Goal: Task Accomplishment & Management: Use online tool/utility

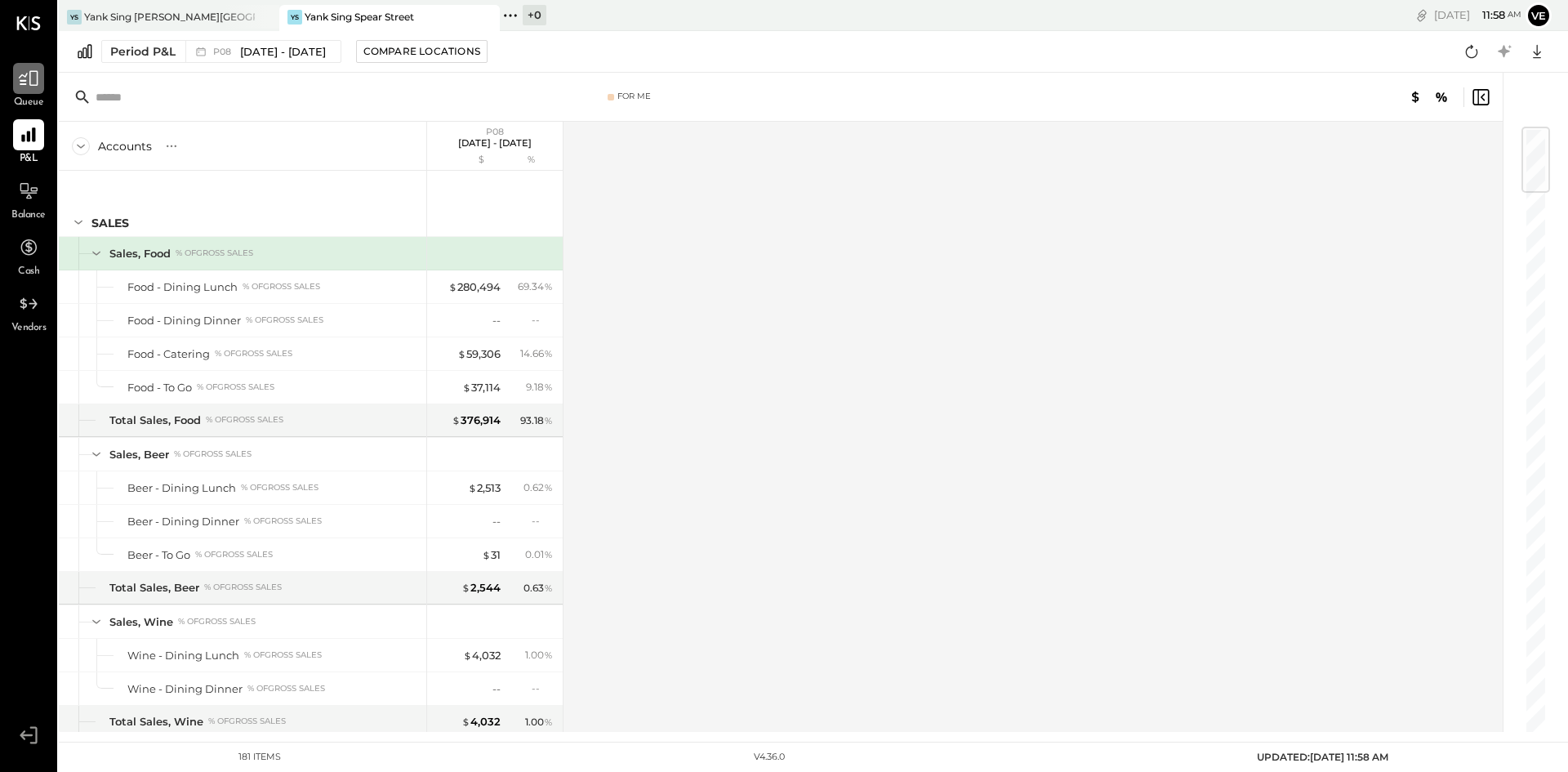
click at [31, 88] on icon at bounding box center [28, 79] width 21 height 21
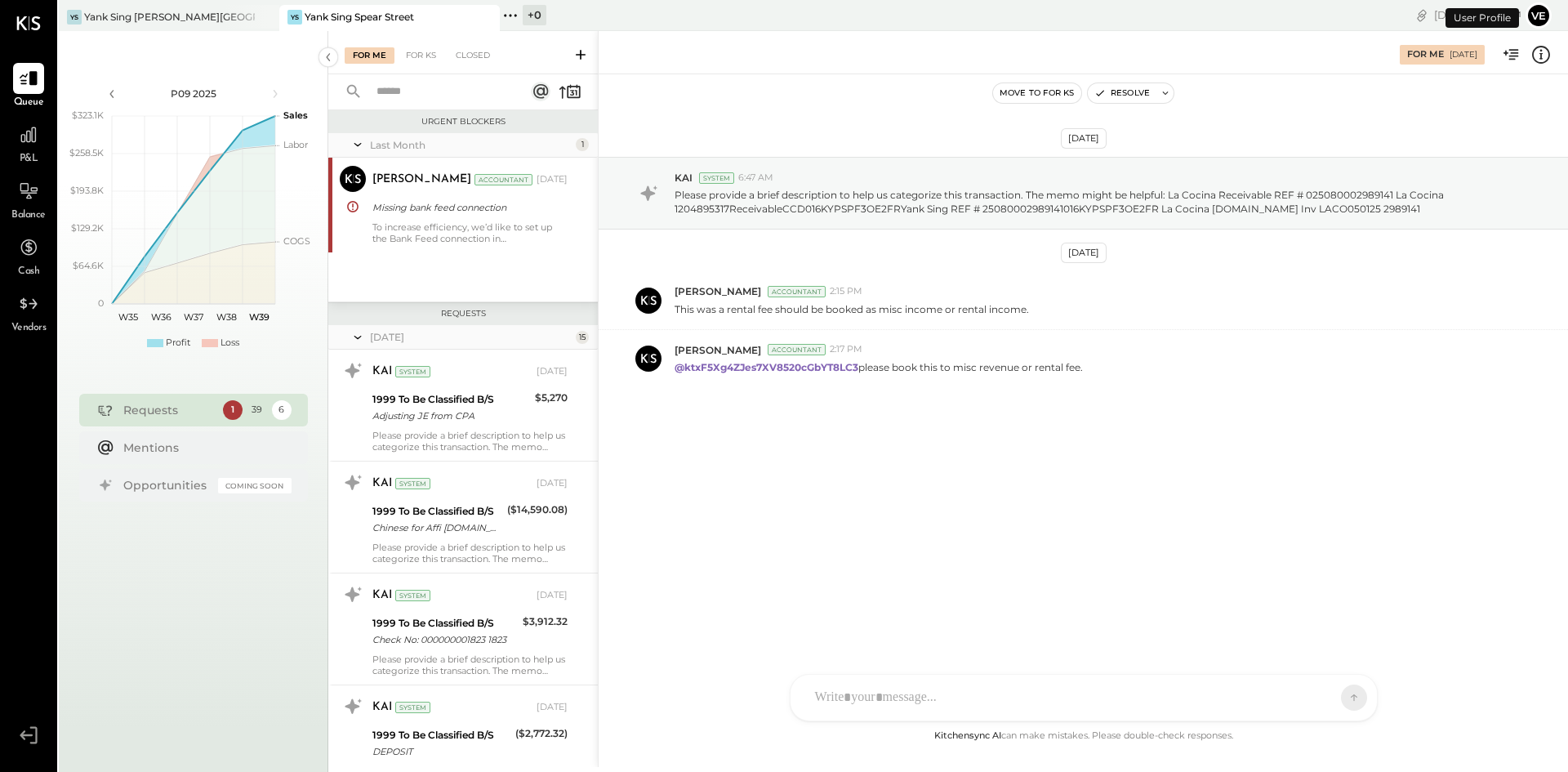
scroll to position [1417, 0]
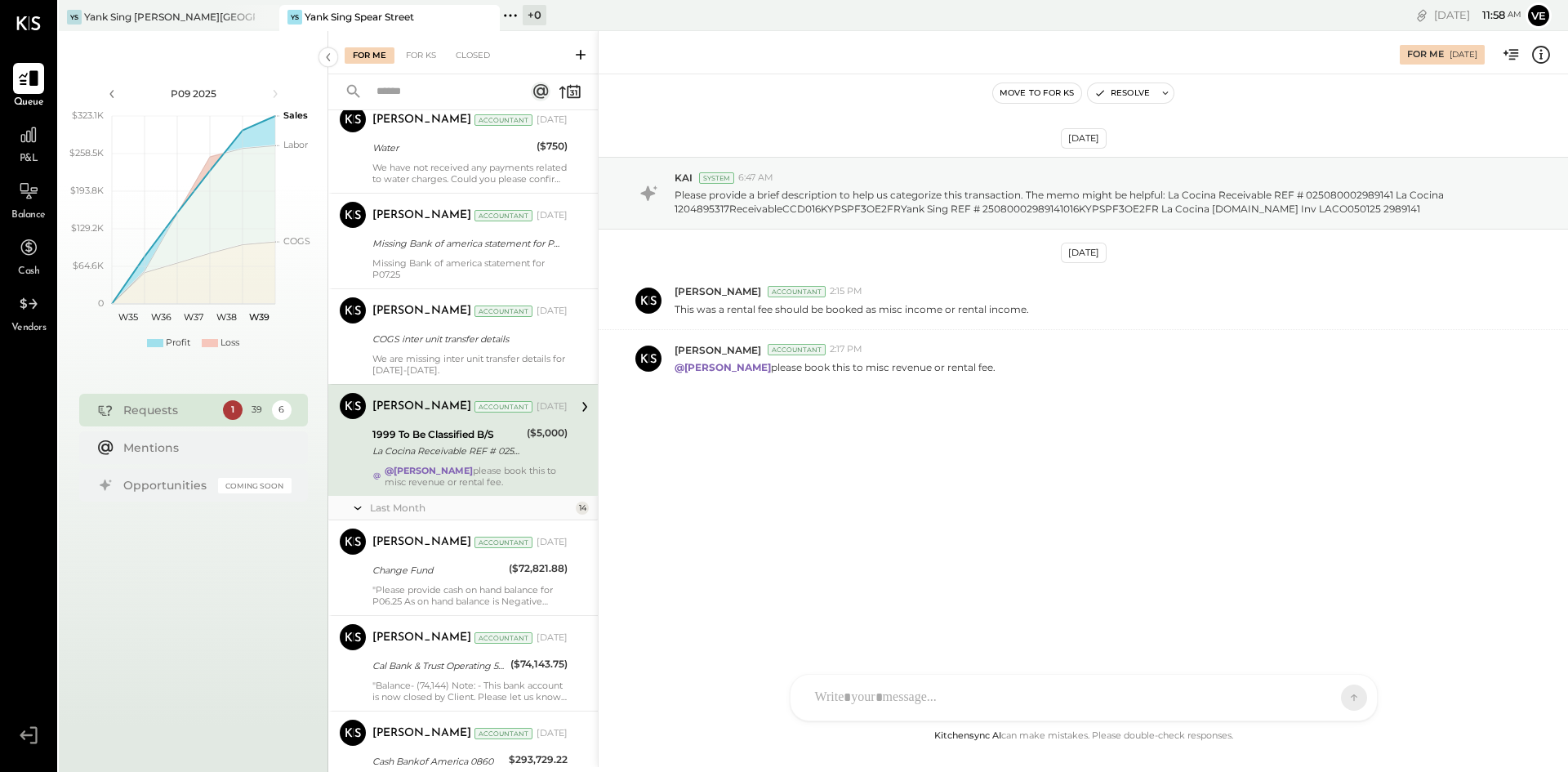
click at [26, 75] on icon at bounding box center [28, 79] width 21 height 21
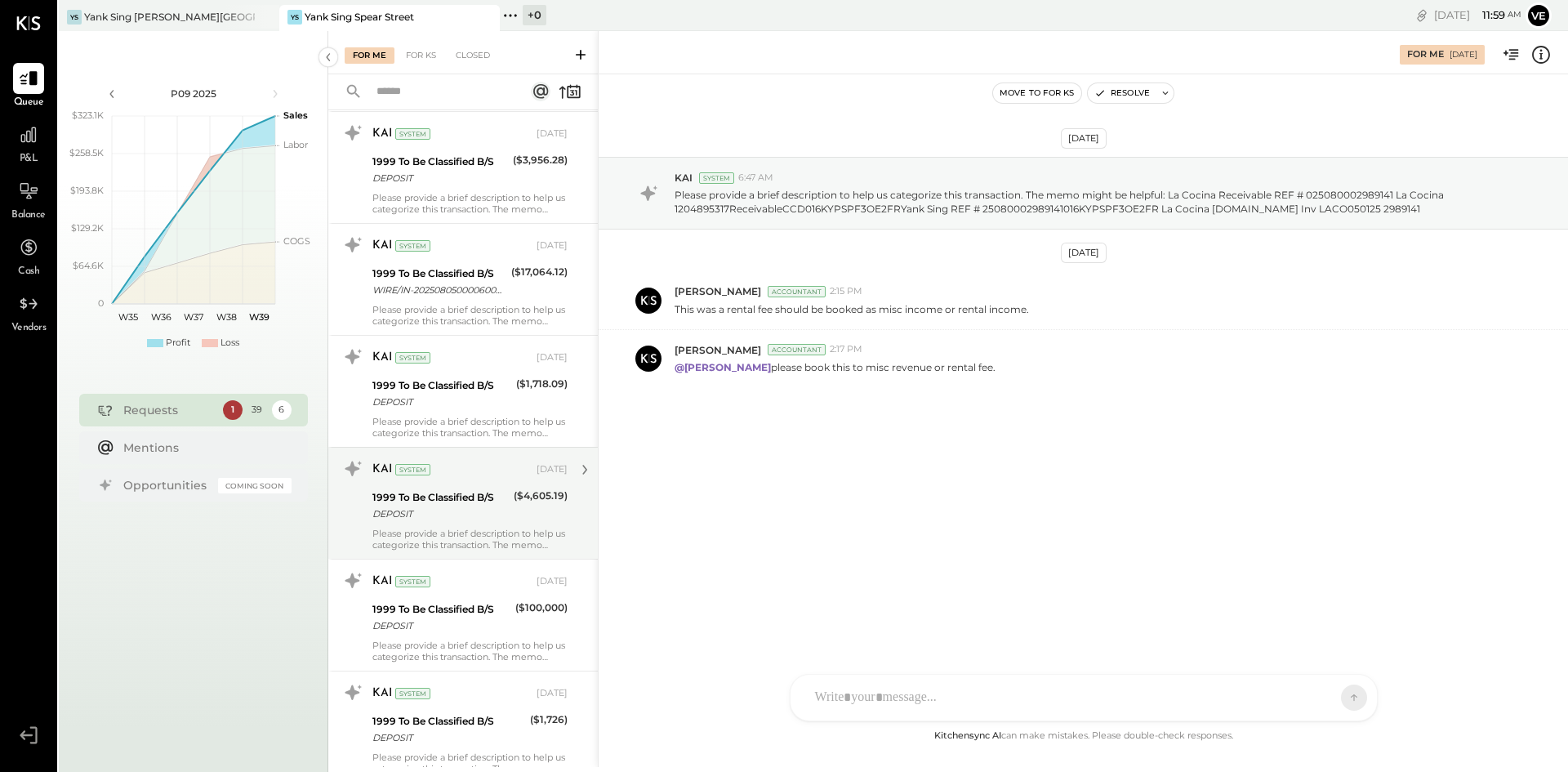
scroll to position [3541, 0]
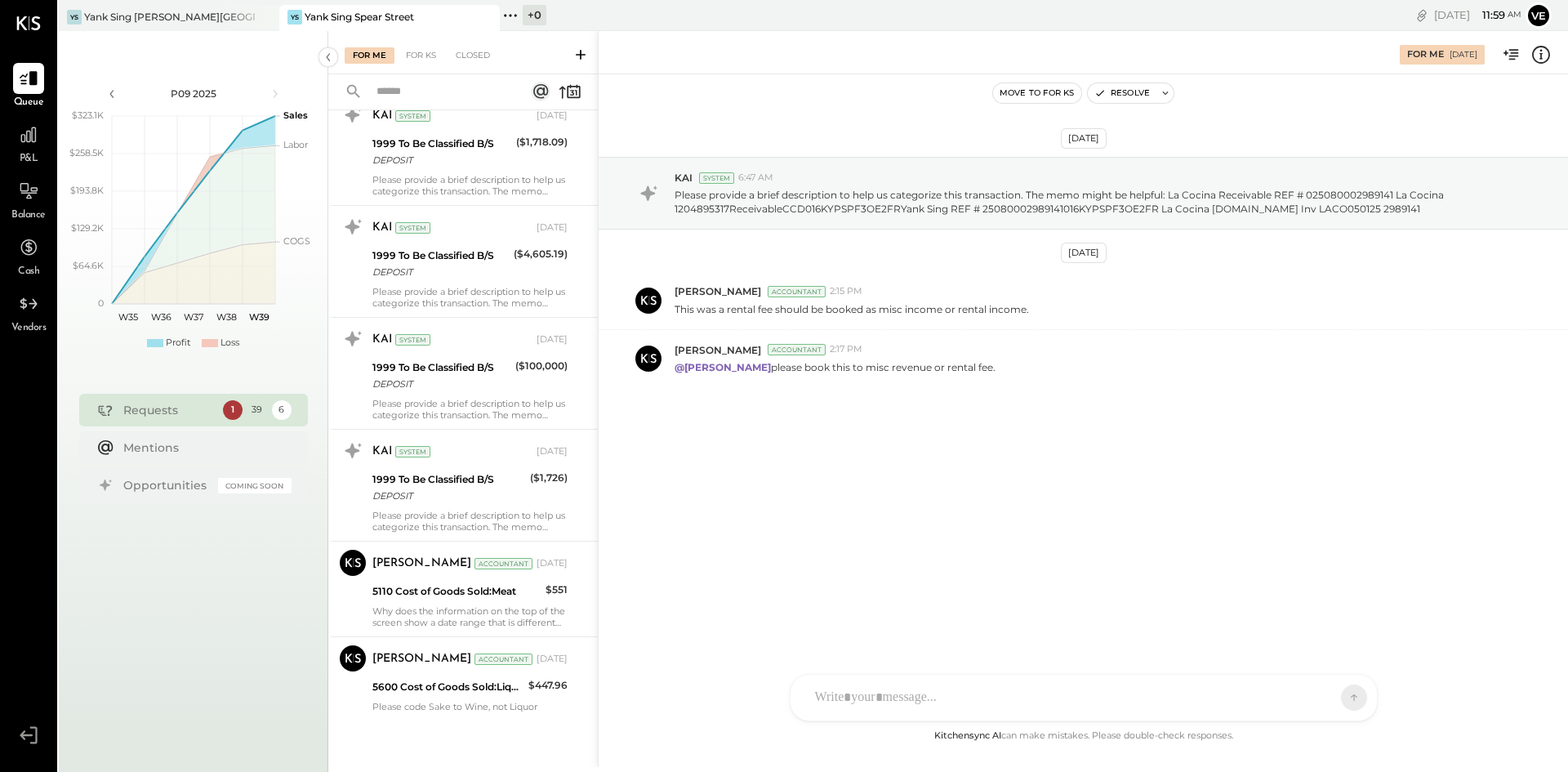
click at [902, 693] on div at bounding box center [1069, 697] width 525 height 36
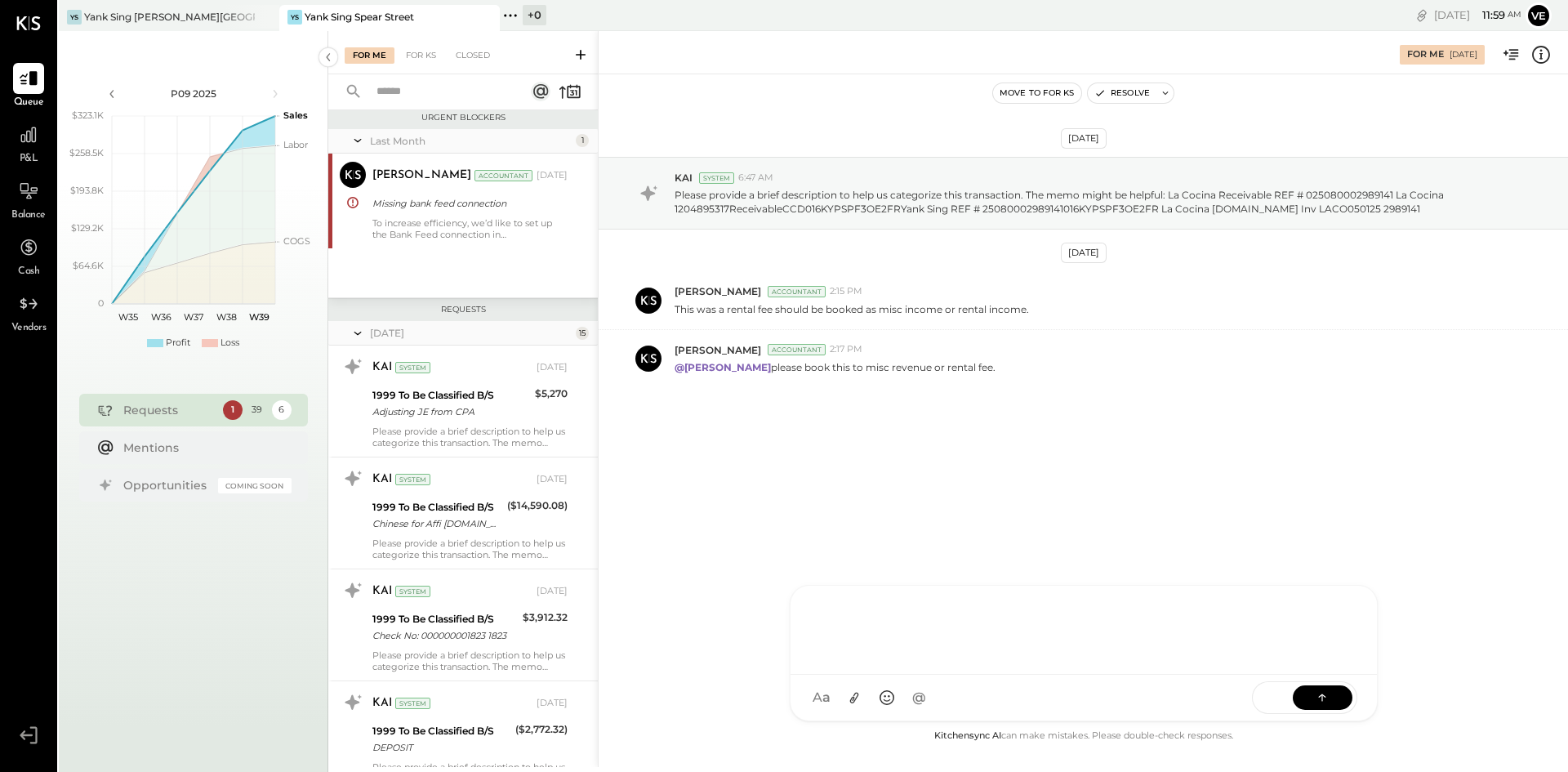
scroll to position [0, 0]
click at [388, 98] on input "text" at bounding box center [440, 92] width 148 height 27
click at [580, 47] on icon at bounding box center [579, 54] width 16 height 16
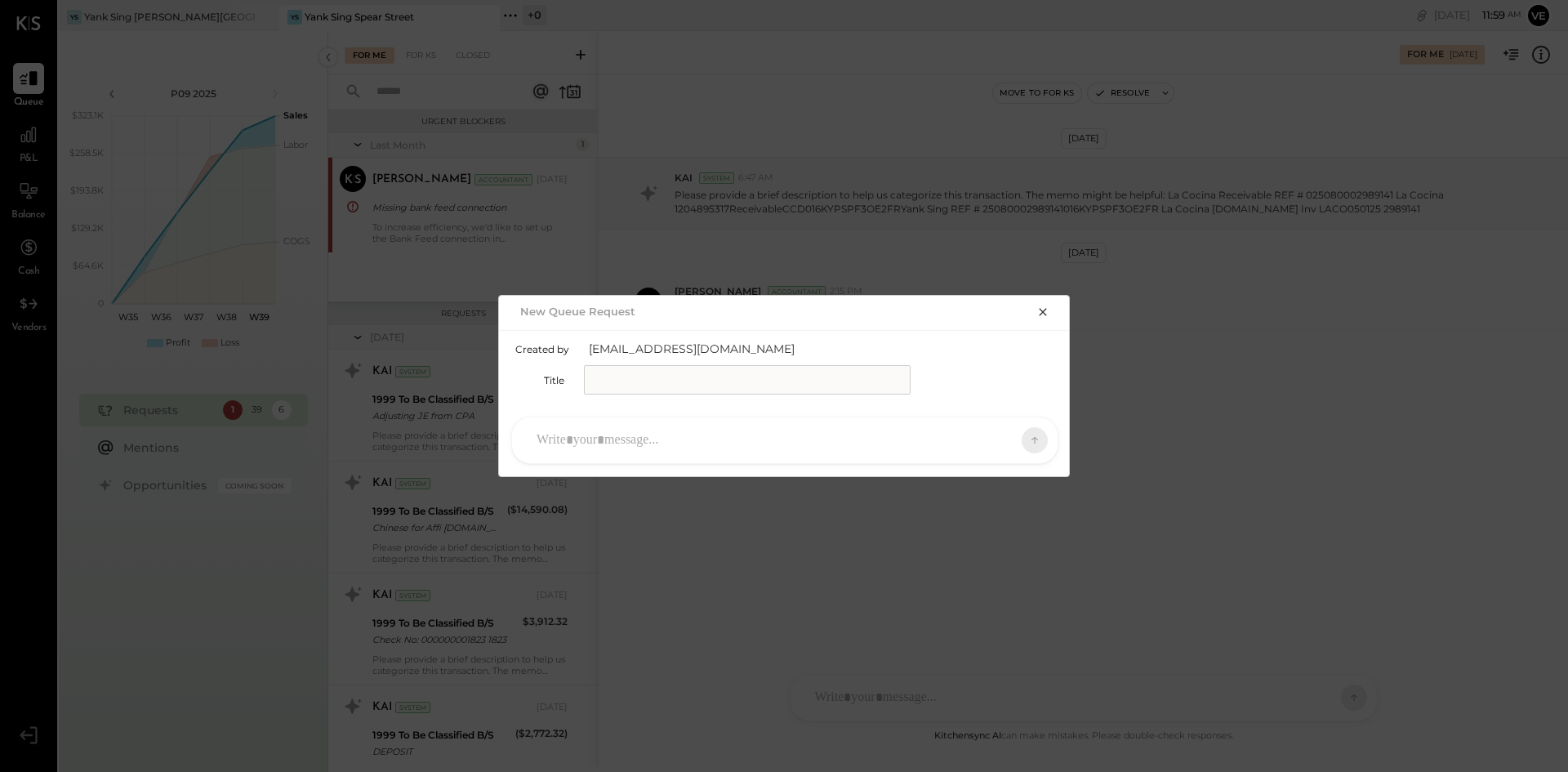
click at [673, 377] on input "text" at bounding box center [747, 379] width 327 height 29
type input "**********"
click at [608, 432] on div at bounding box center [770, 440] width 483 height 36
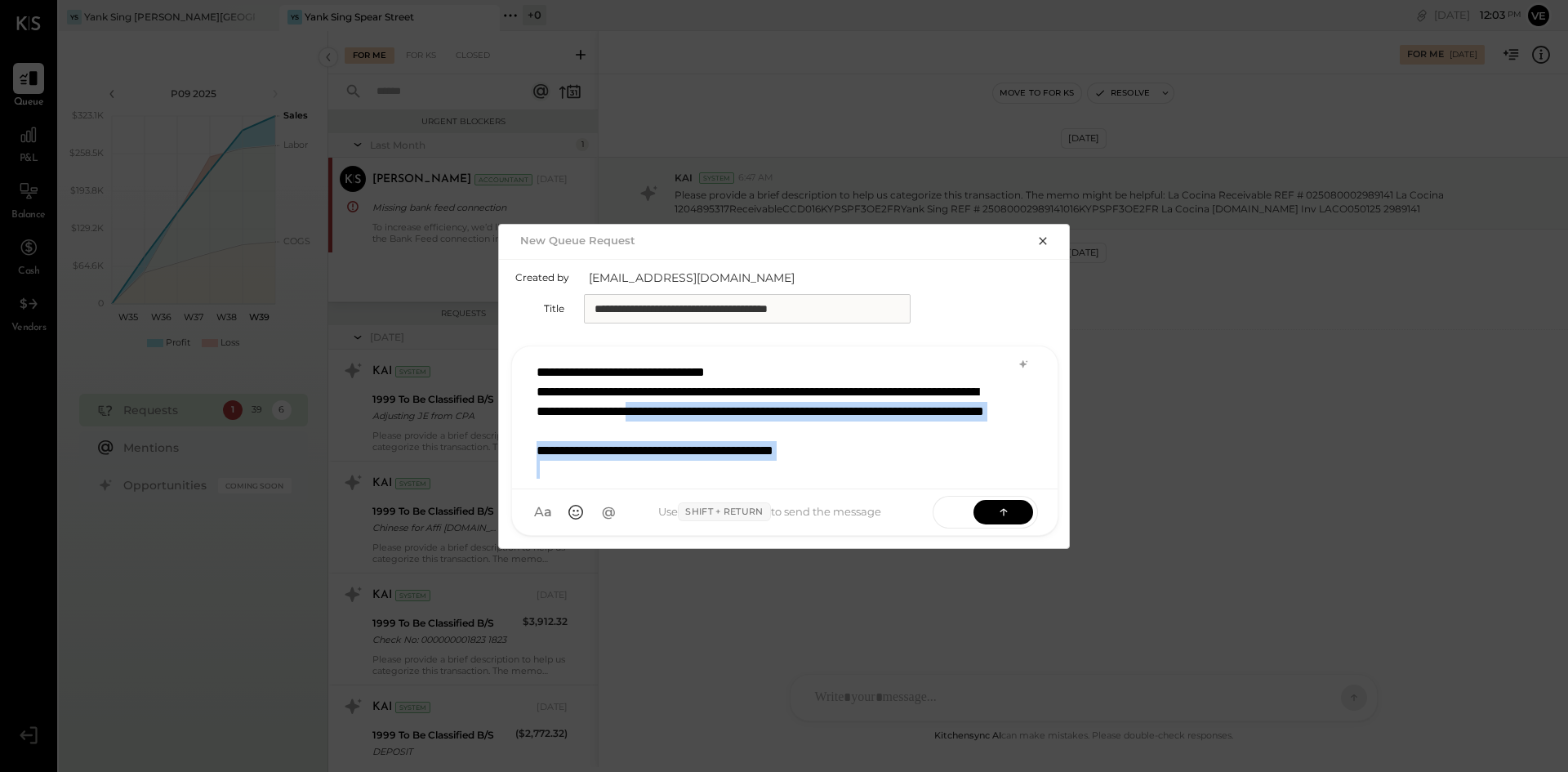
scroll to position [3, 0]
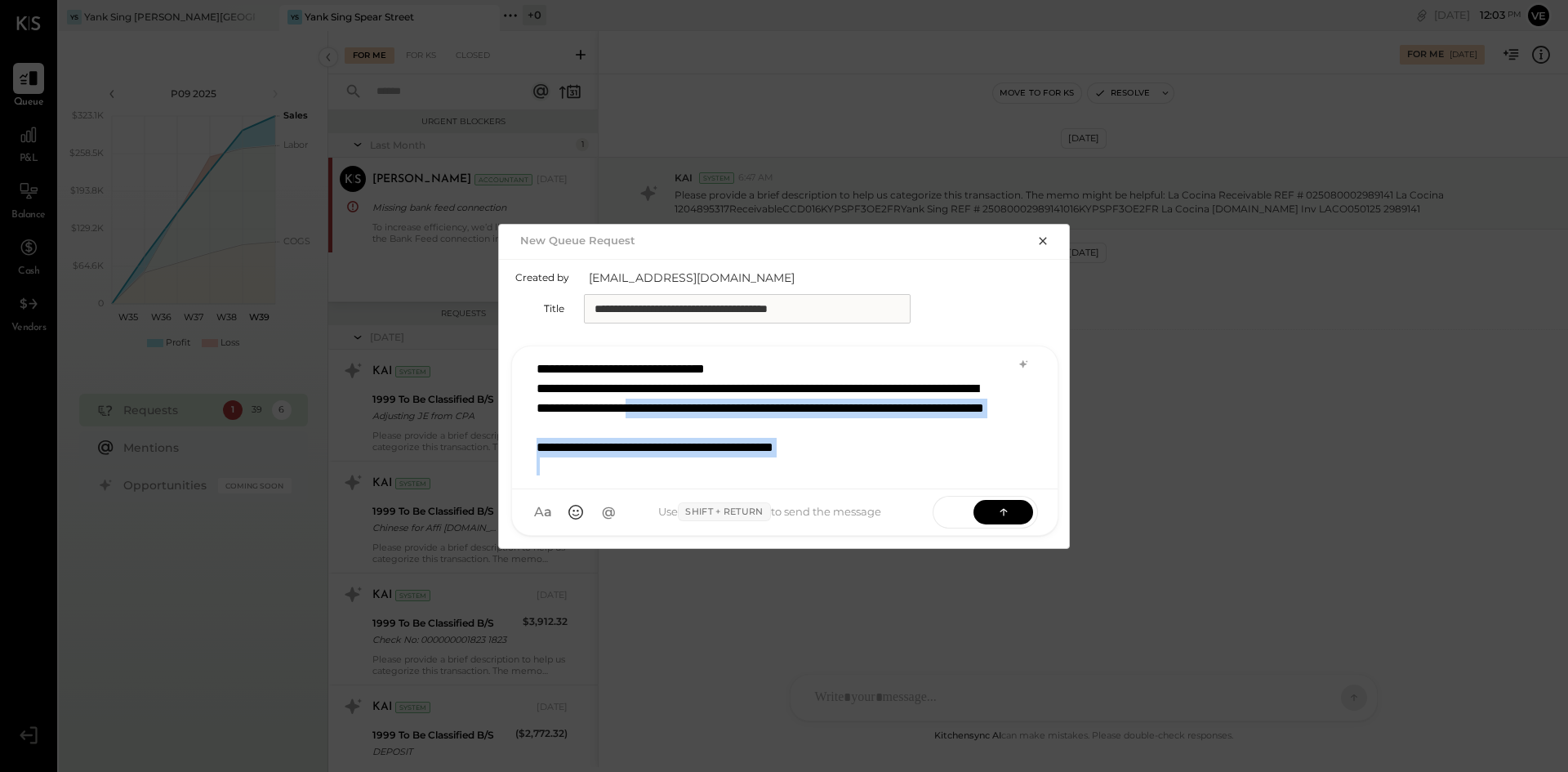
drag, startPoint x: 848, startPoint y: 419, endPoint x: 816, endPoint y: 453, distance: 46.7
click at [816, 453] on div "**********" at bounding box center [784, 414] width 511 height 122
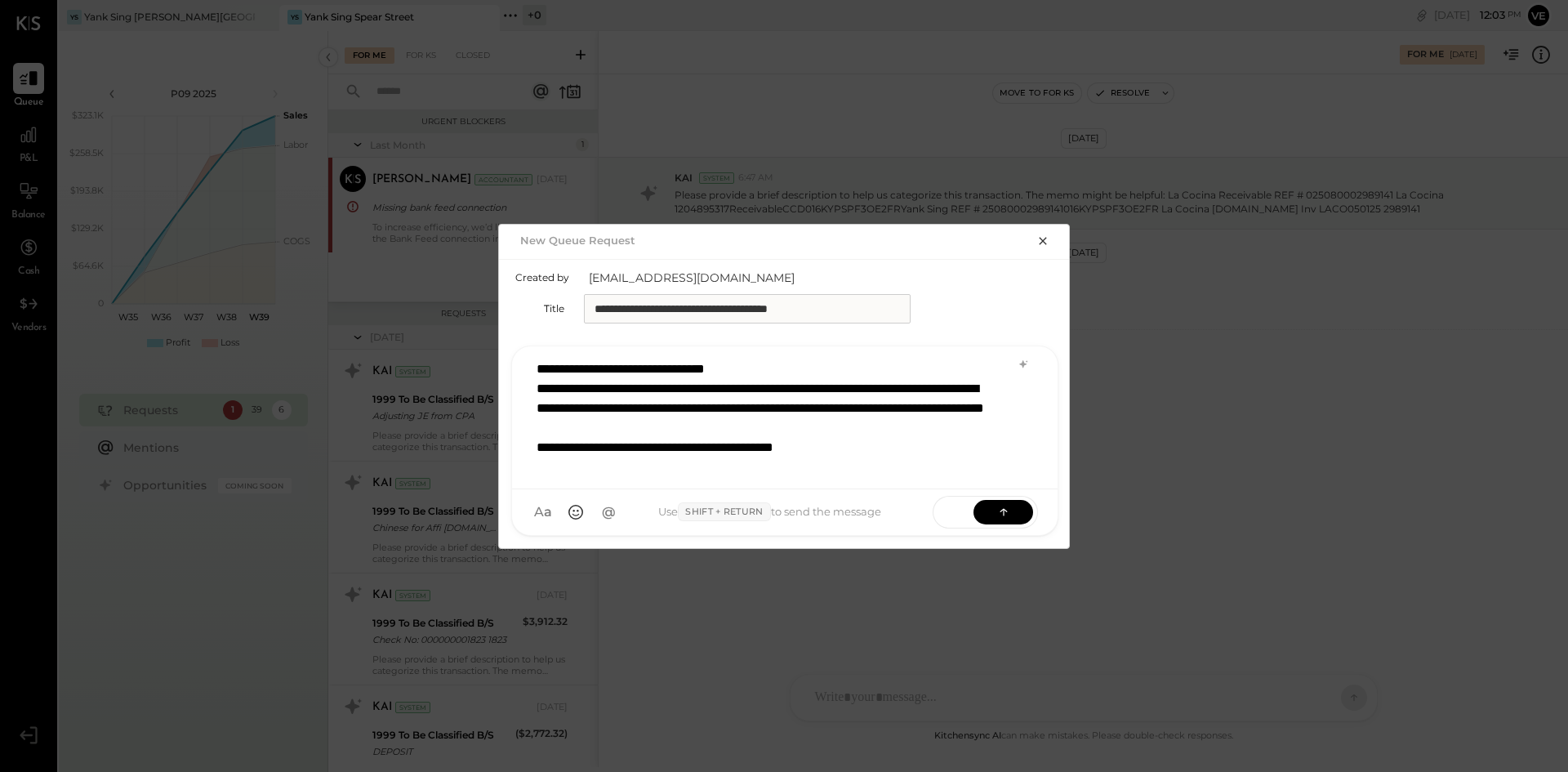
click at [798, 401] on div "**********" at bounding box center [763, 408] width 454 height 59
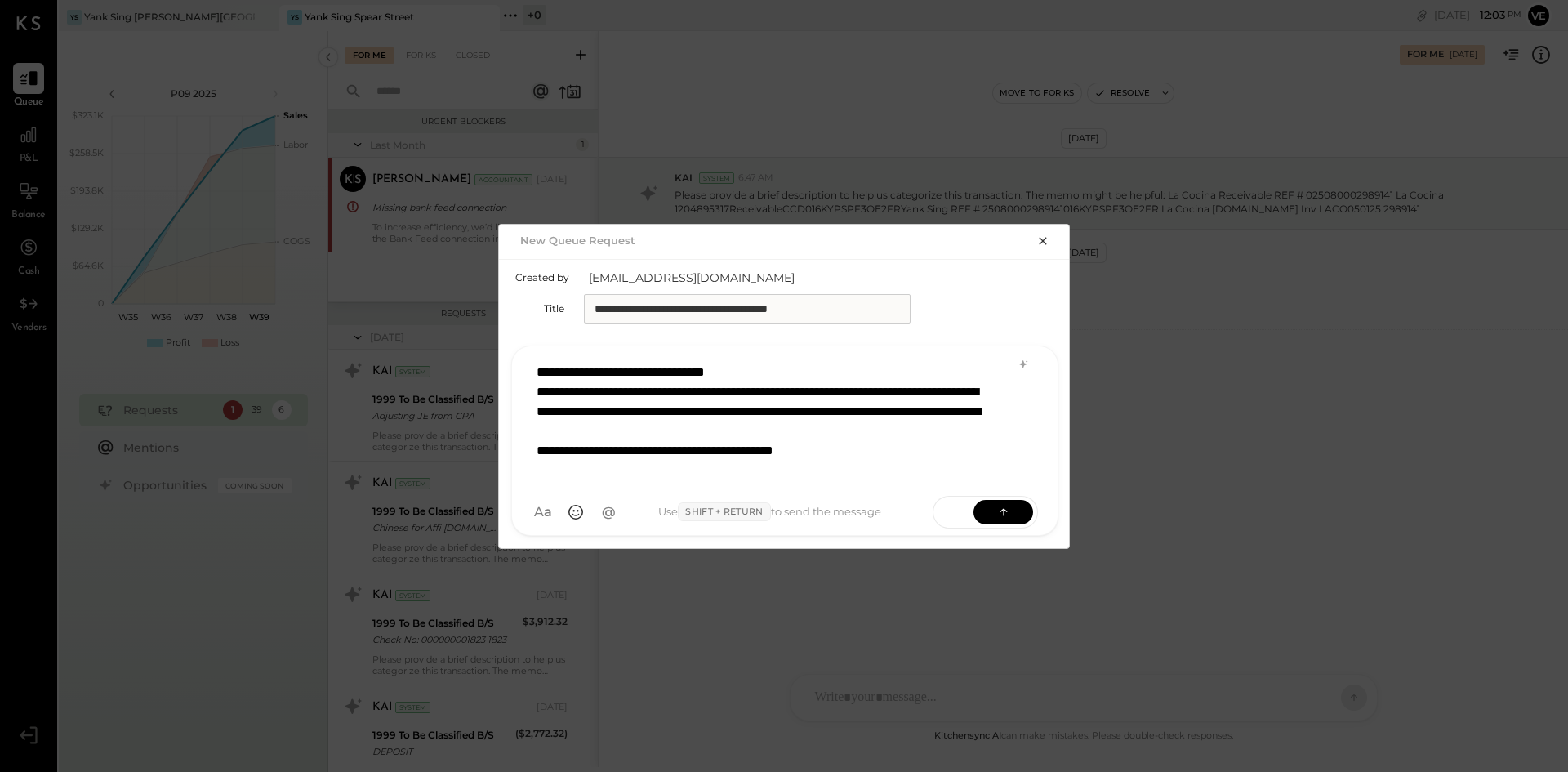
click at [537, 370] on div "**********" at bounding box center [763, 372] width 454 height 20
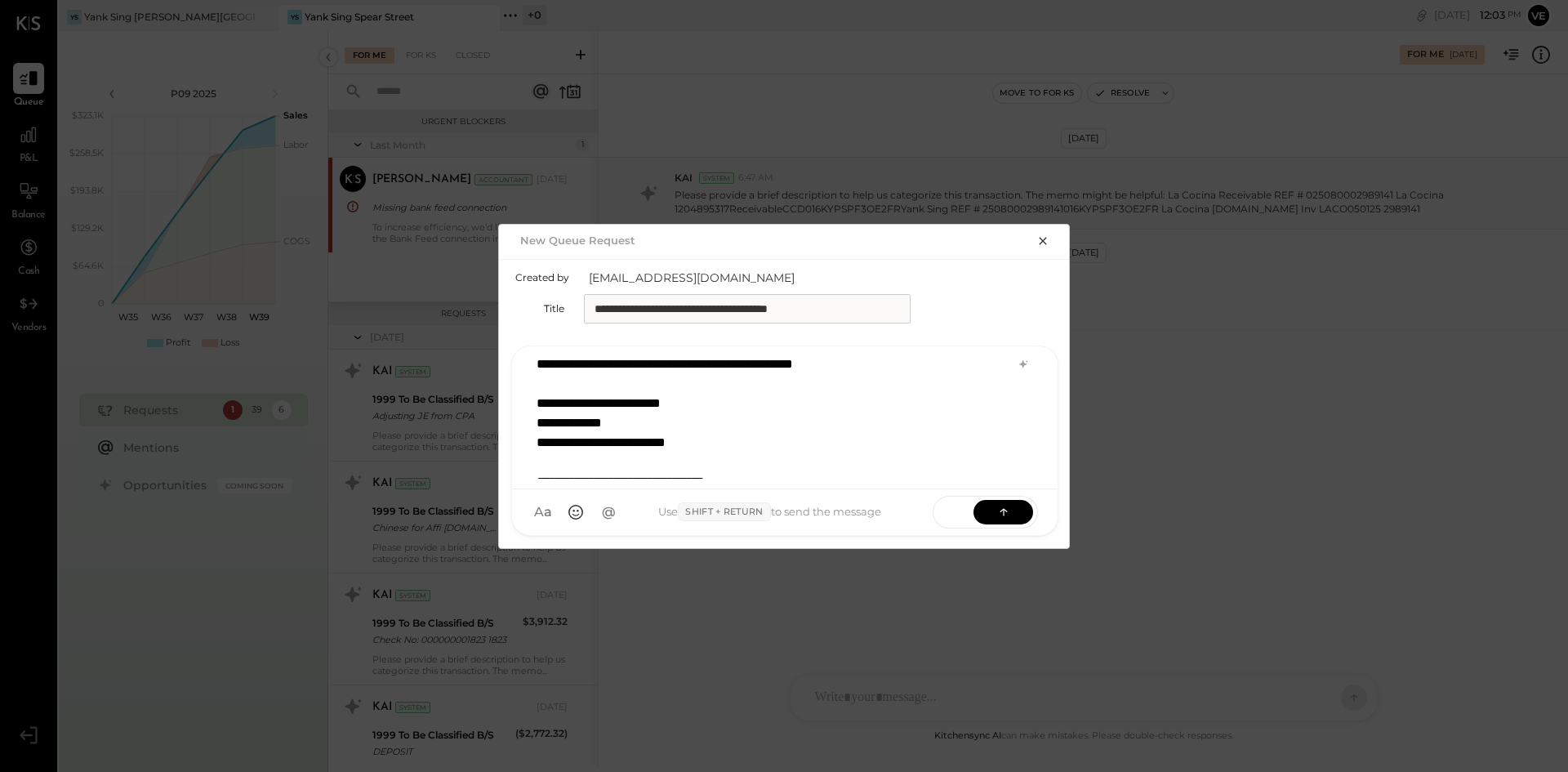
scroll to position [3, 0]
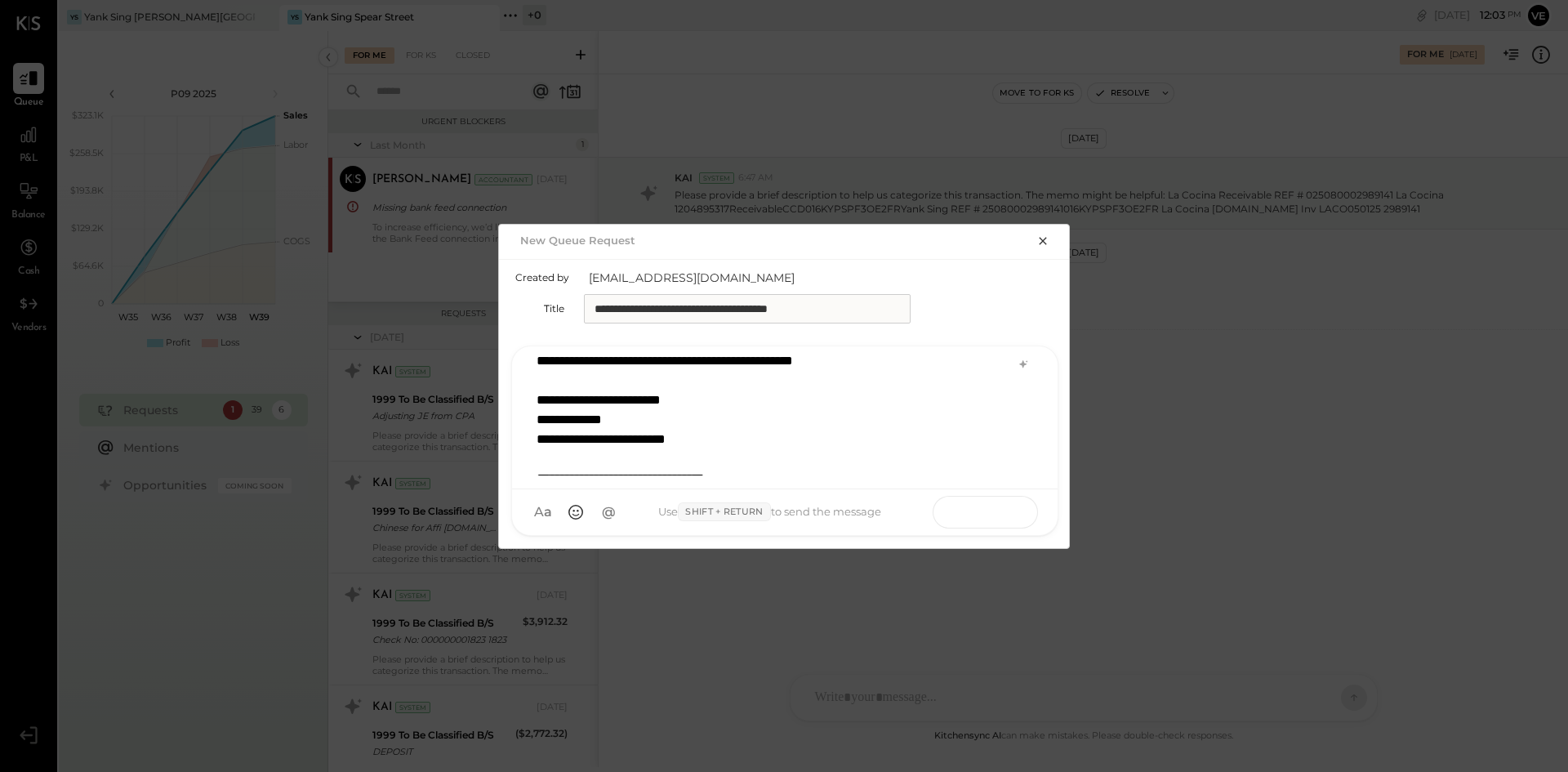
click at [999, 514] on icon at bounding box center [1003, 511] width 16 height 16
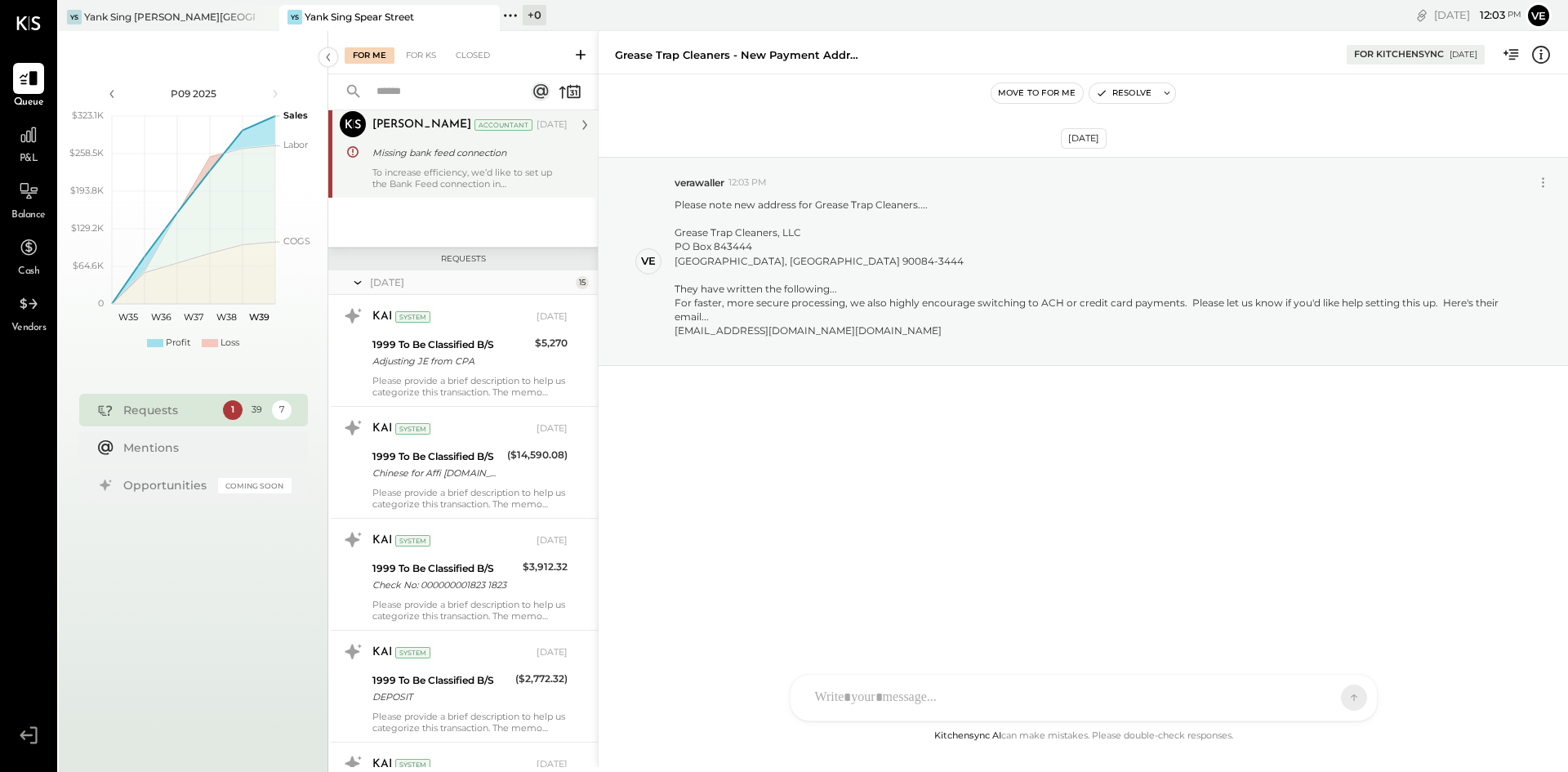
scroll to position [0, 0]
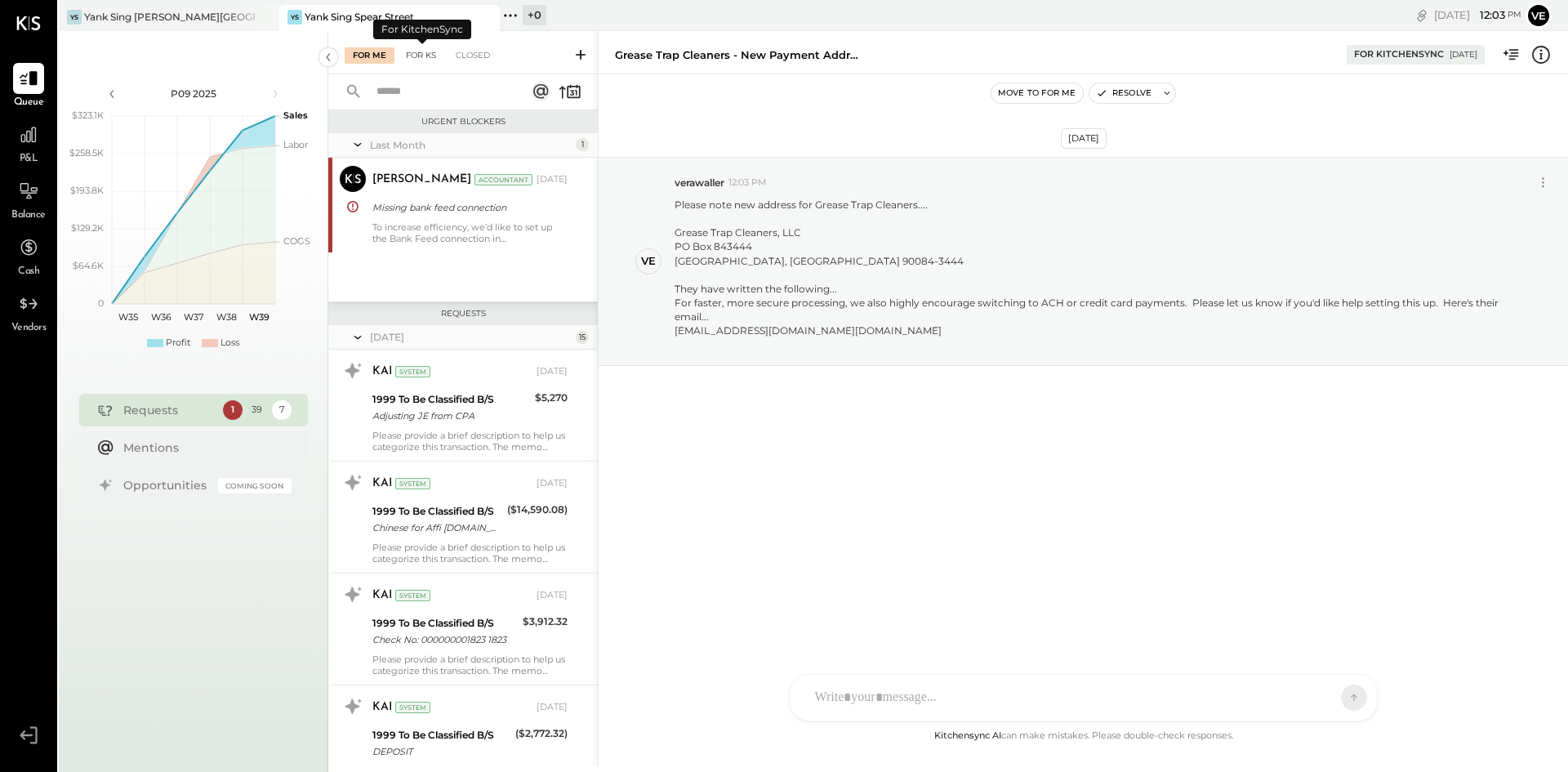
click at [420, 55] on div "For KS" at bounding box center [420, 55] width 46 height 16
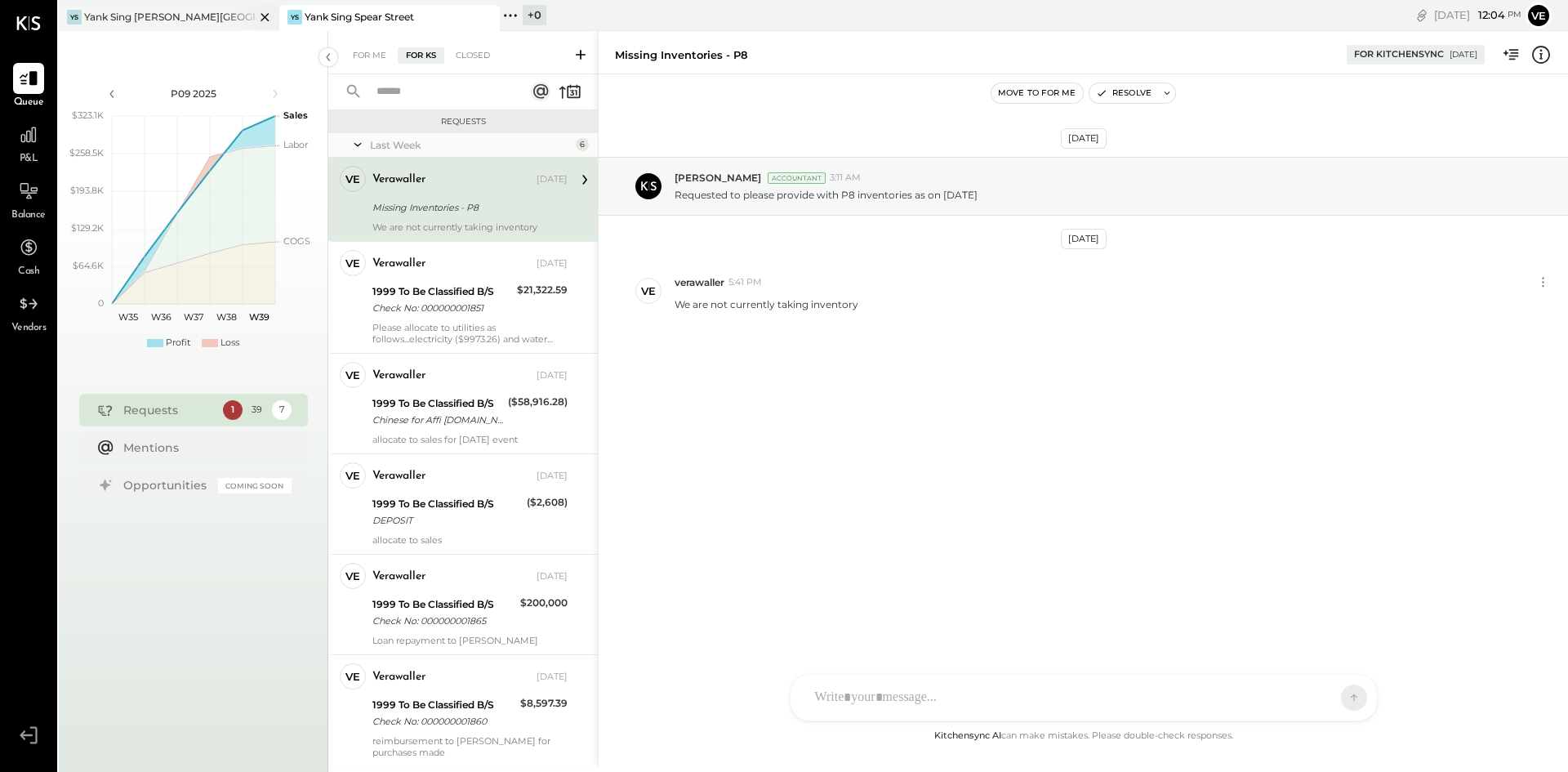
click at [190, 12] on div "Yank Sing [PERSON_NAME][GEOGRAPHIC_DATA]" at bounding box center [169, 16] width 170 height 14
